Goal: Communication & Community: Answer question/provide support

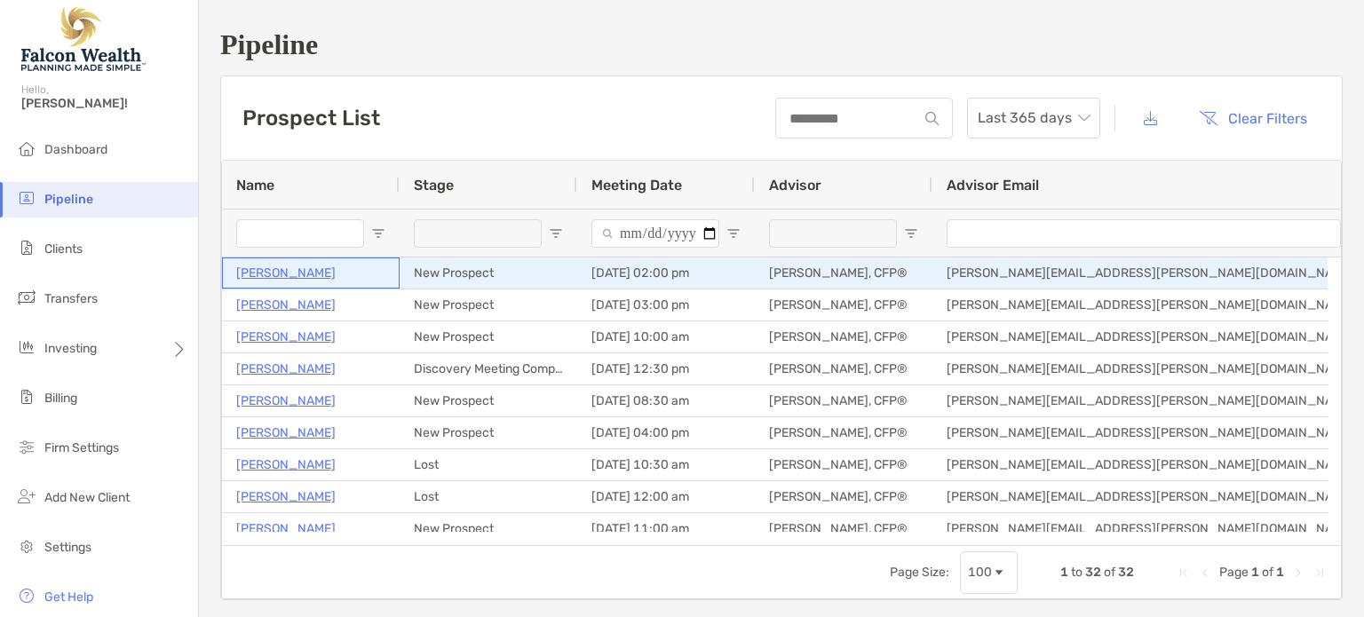
drag, startPoint x: 0, startPoint y: 0, endPoint x: 278, endPoint y: 271, distance: 388.0
click at [278, 271] on p "[PERSON_NAME]" at bounding box center [285, 273] width 99 height 22
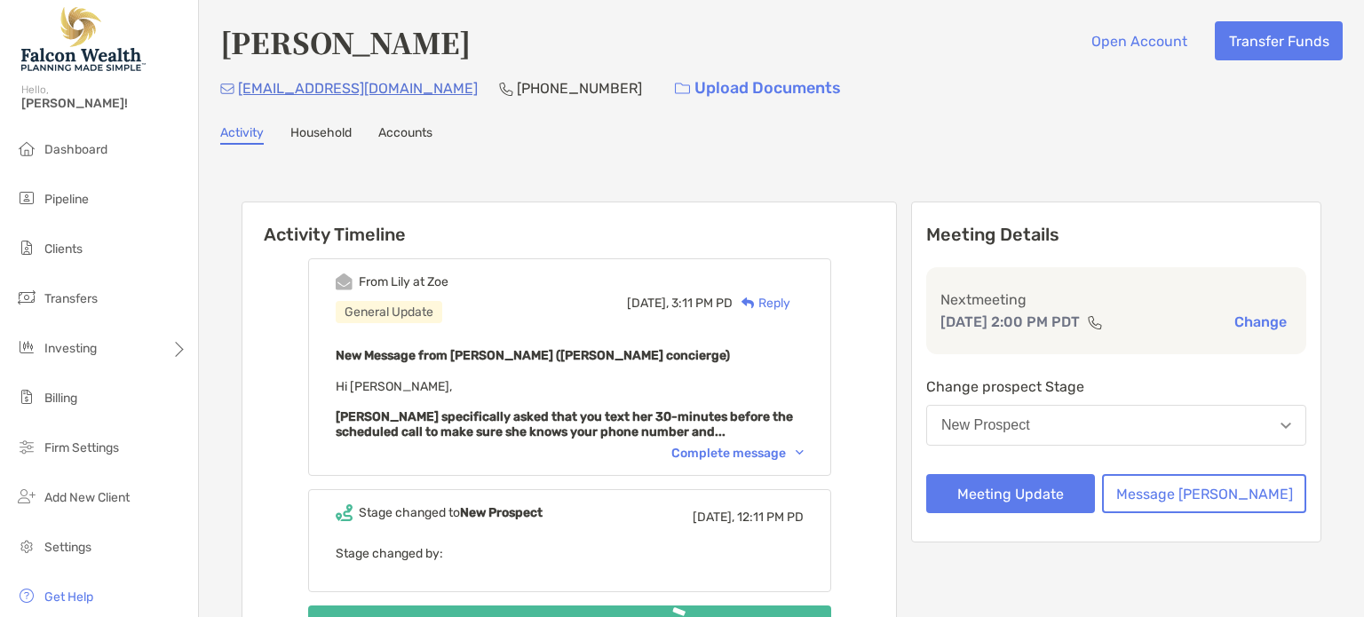
click at [220, 26] on h4 "[PERSON_NAME]" at bounding box center [345, 41] width 250 height 41
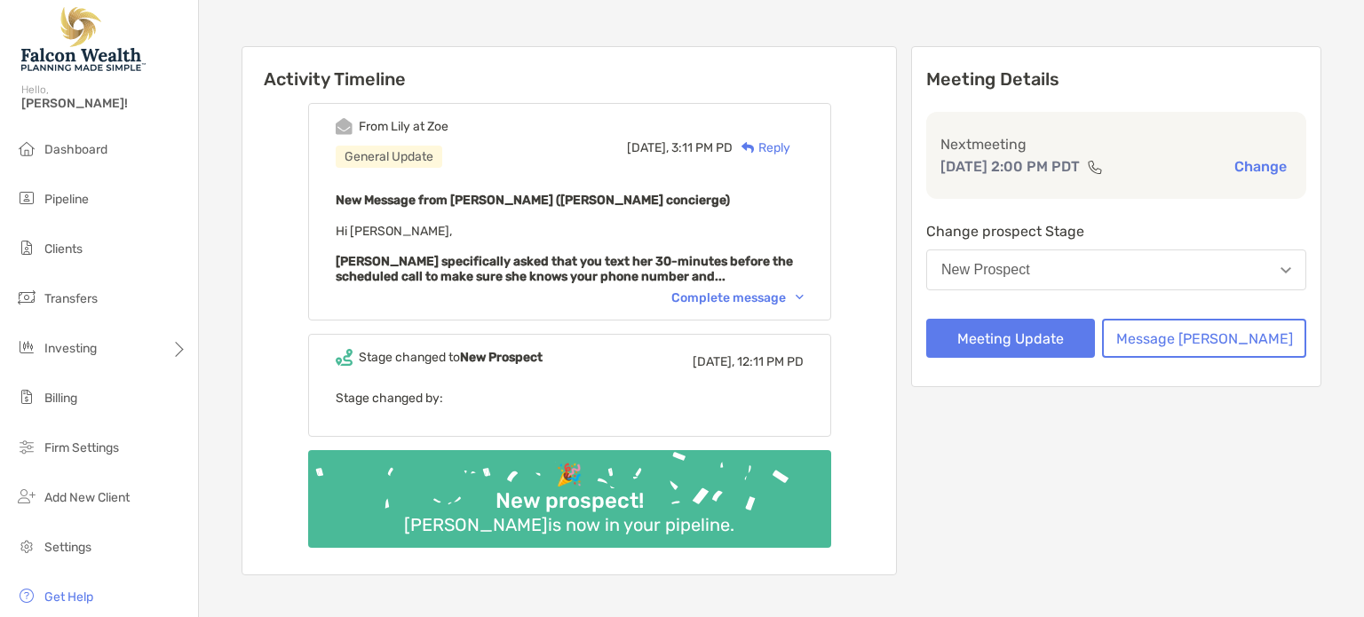
scroll to position [185, 0]
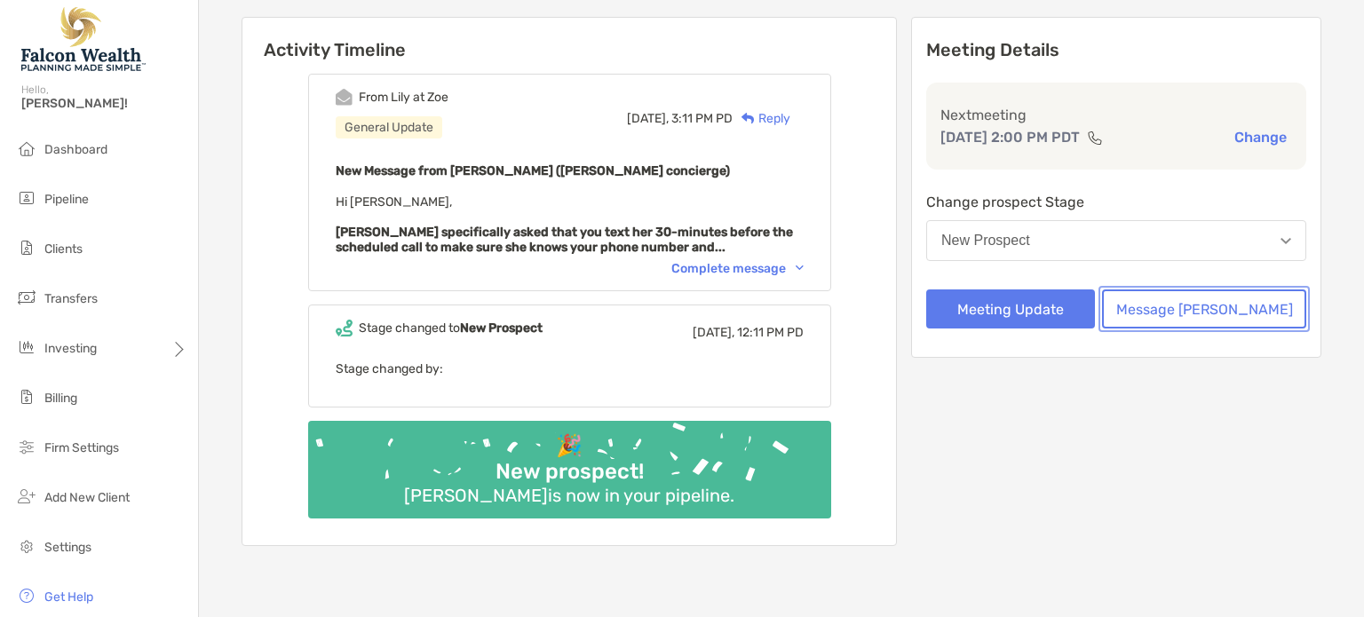
click at [1214, 307] on button "Message [PERSON_NAME]" at bounding box center [1204, 308] width 204 height 39
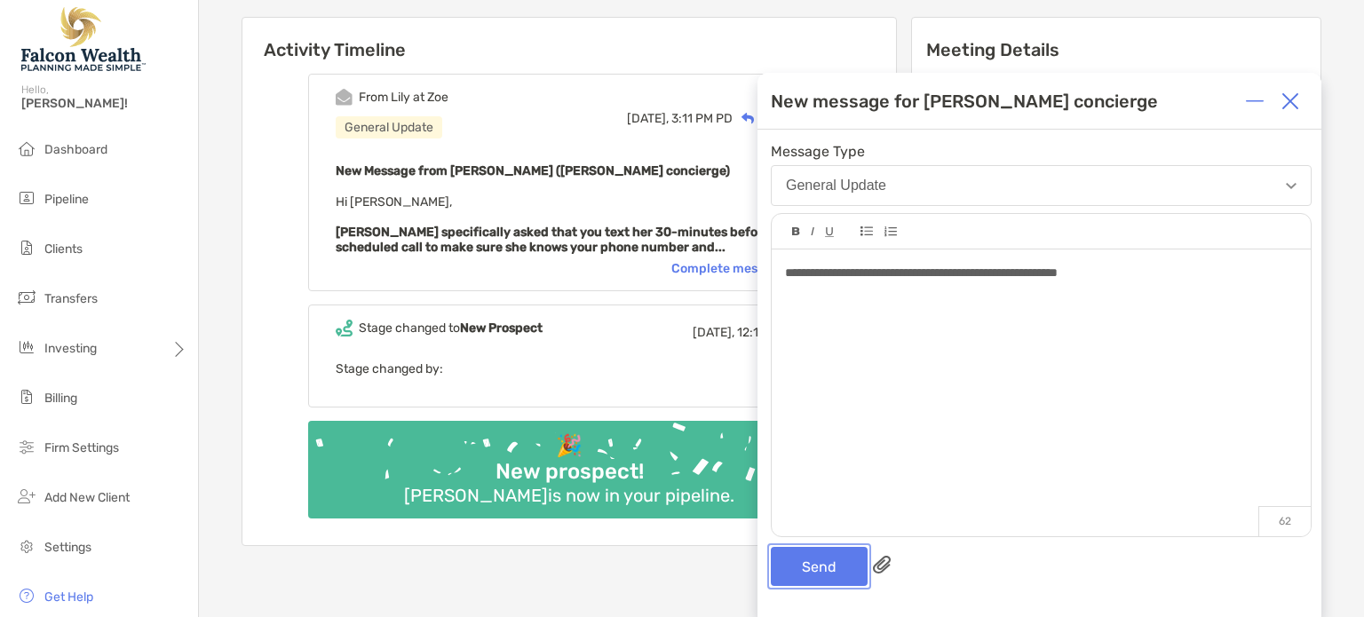
click at [799, 576] on button "Send" at bounding box center [819, 566] width 97 height 39
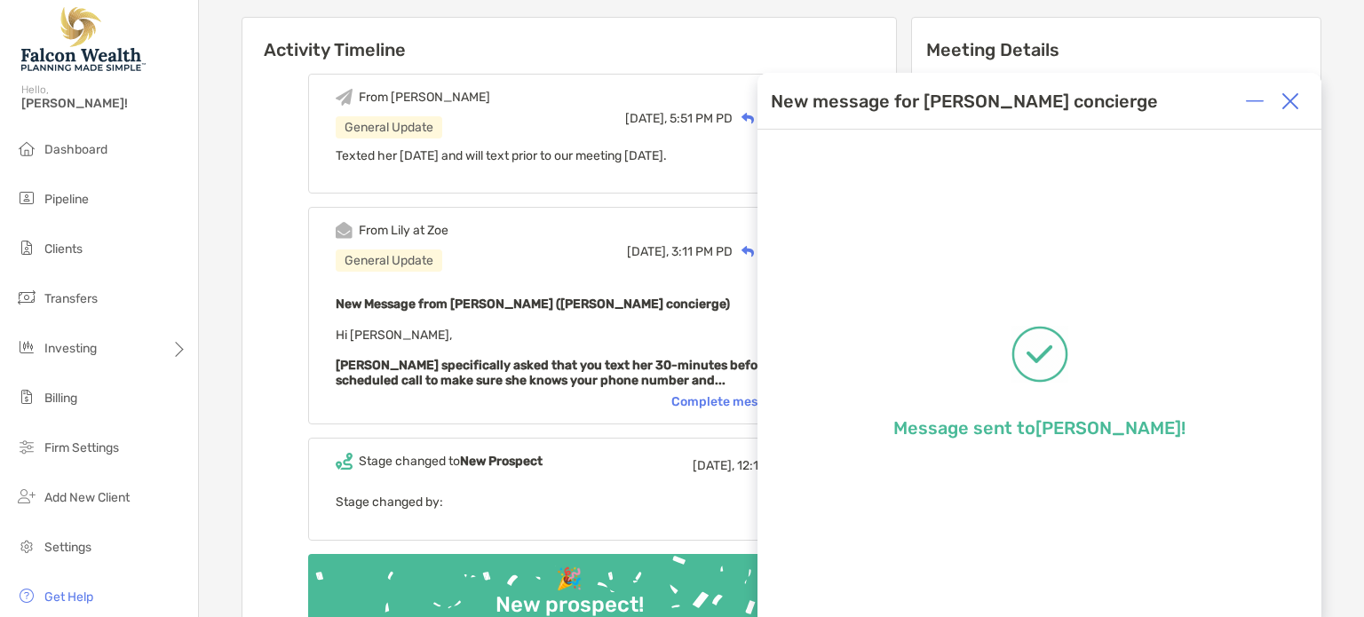
click at [1293, 94] on img at bounding box center [1290, 101] width 18 height 18
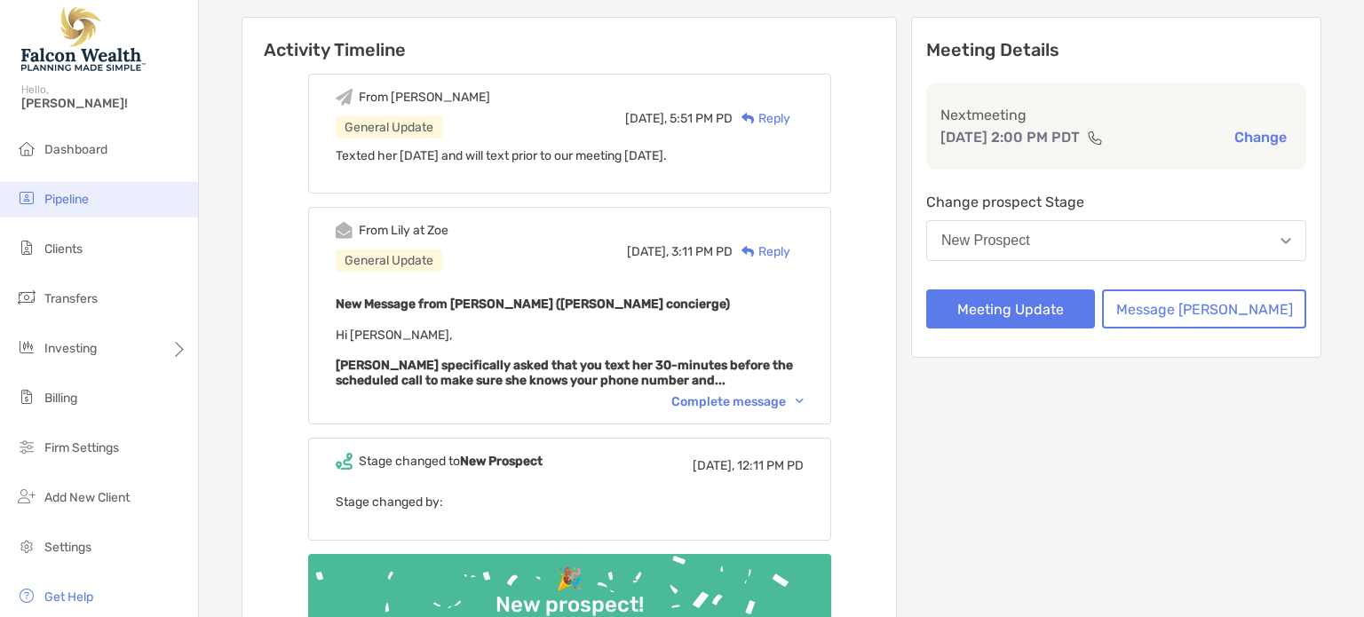
click at [79, 204] on span "Pipeline" at bounding box center [66, 199] width 44 height 15
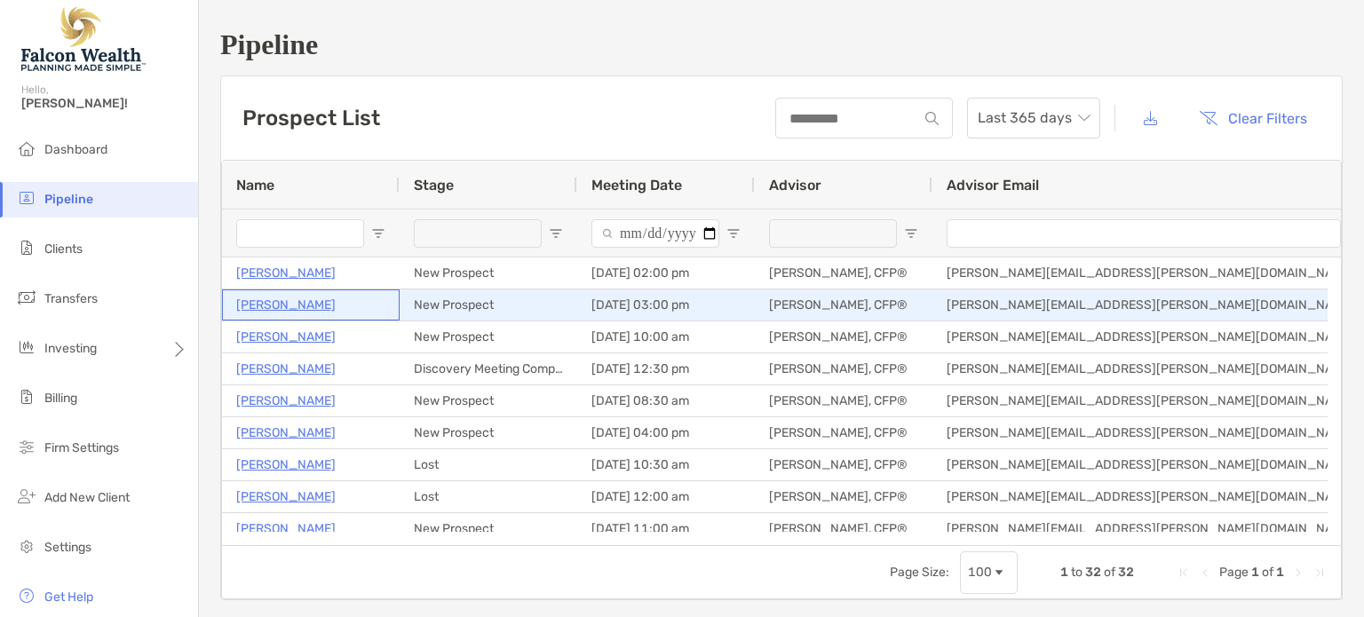
click at [281, 305] on p "[PERSON_NAME]" at bounding box center [285, 305] width 99 height 22
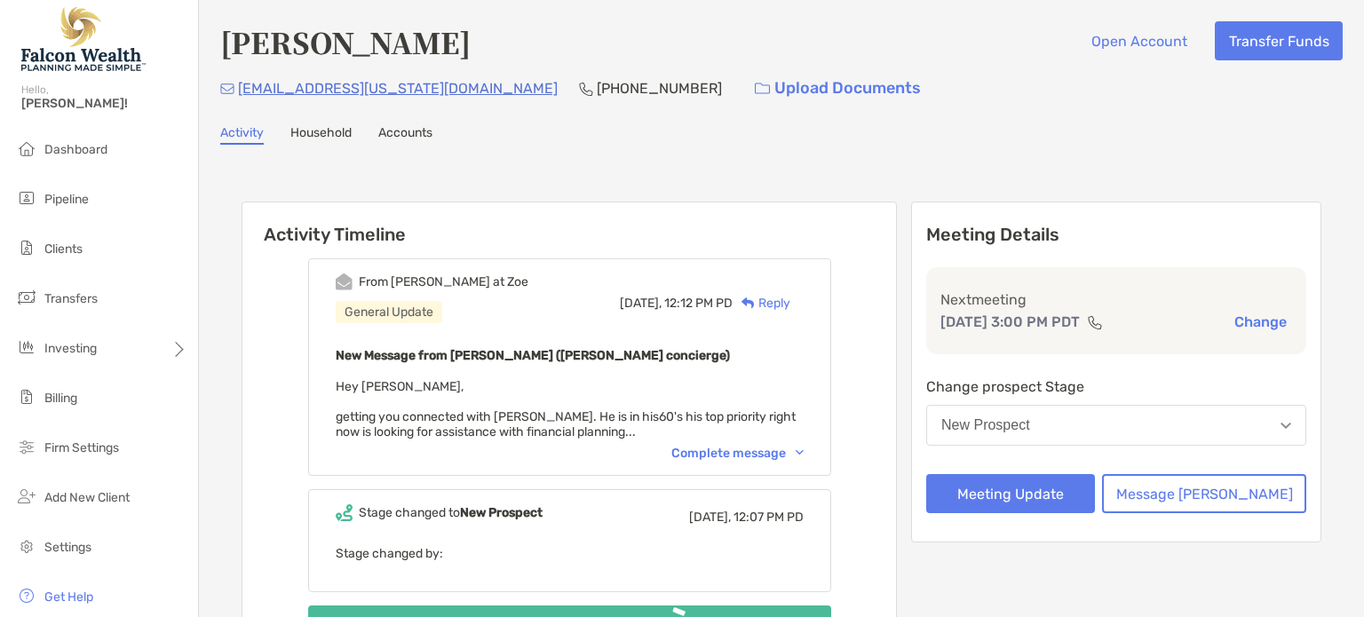
scroll to position [53, 0]
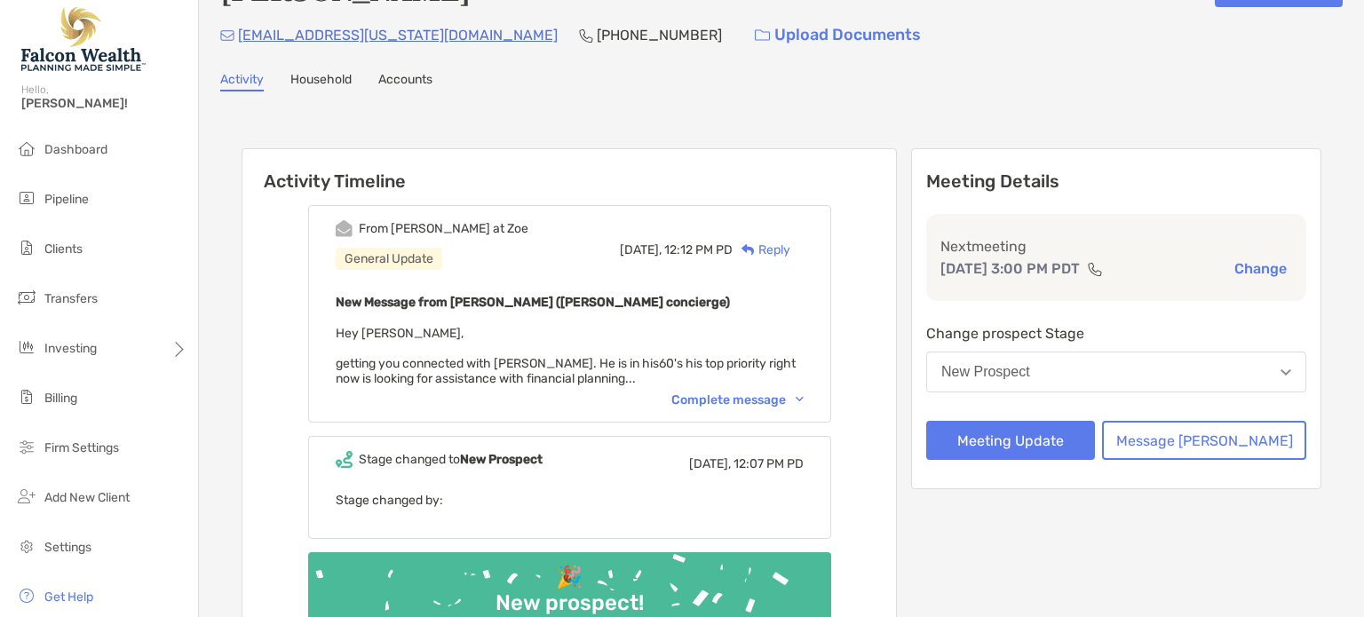
click at [774, 397] on div "Complete message" at bounding box center [737, 399] width 132 height 15
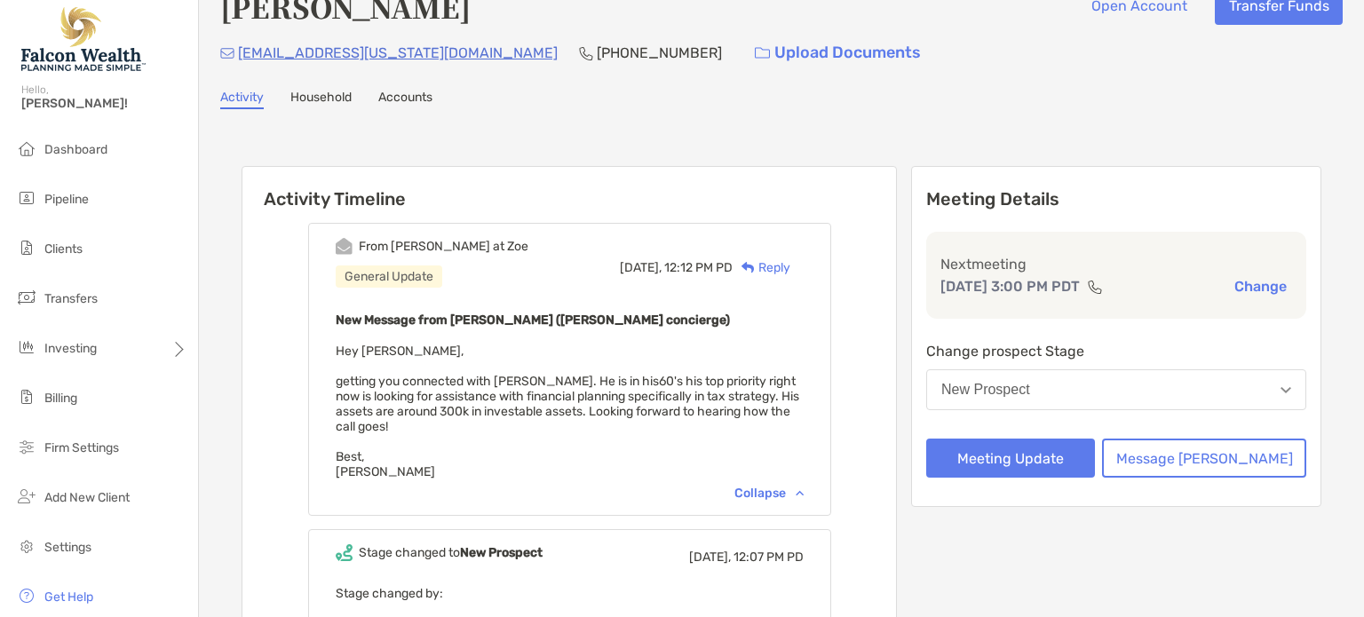
scroll to position [37, 0]
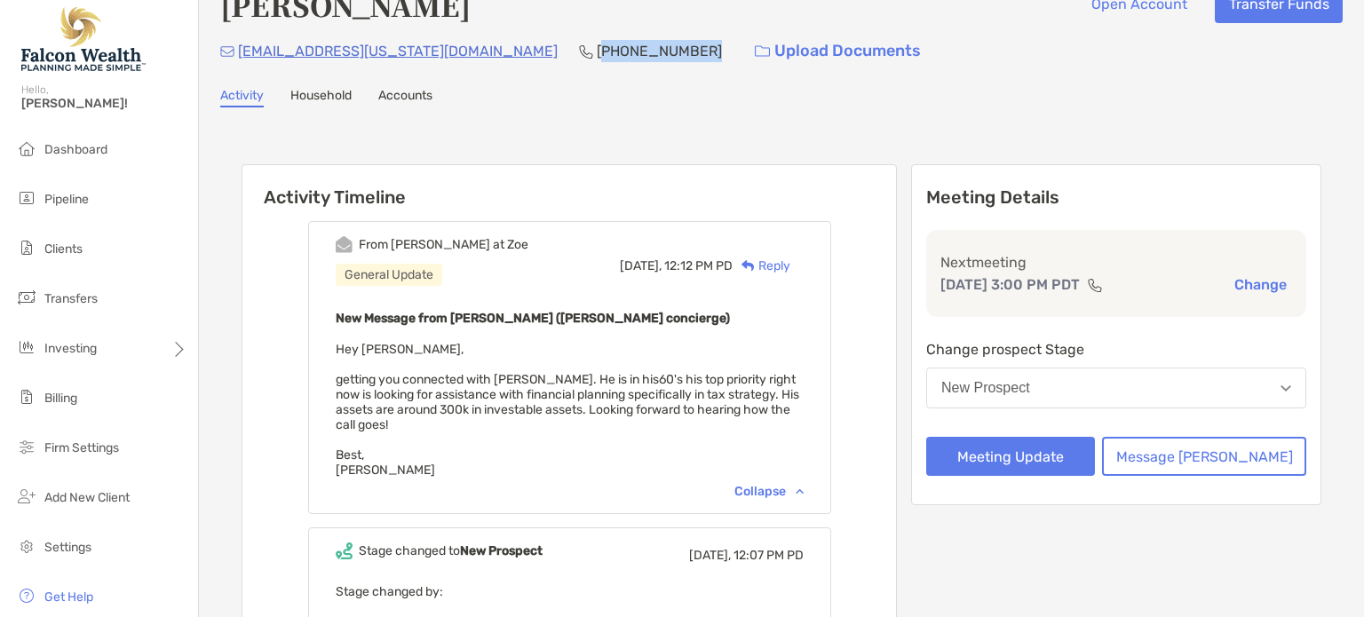
drag, startPoint x: 542, startPoint y: 53, endPoint x: 445, endPoint y: 51, distance: 96.8
click at [597, 51] on p "(808) 258-3501" at bounding box center [659, 51] width 125 height 22
copy p "808) 258-3501"
